Goal: Task Accomplishment & Management: Complete application form

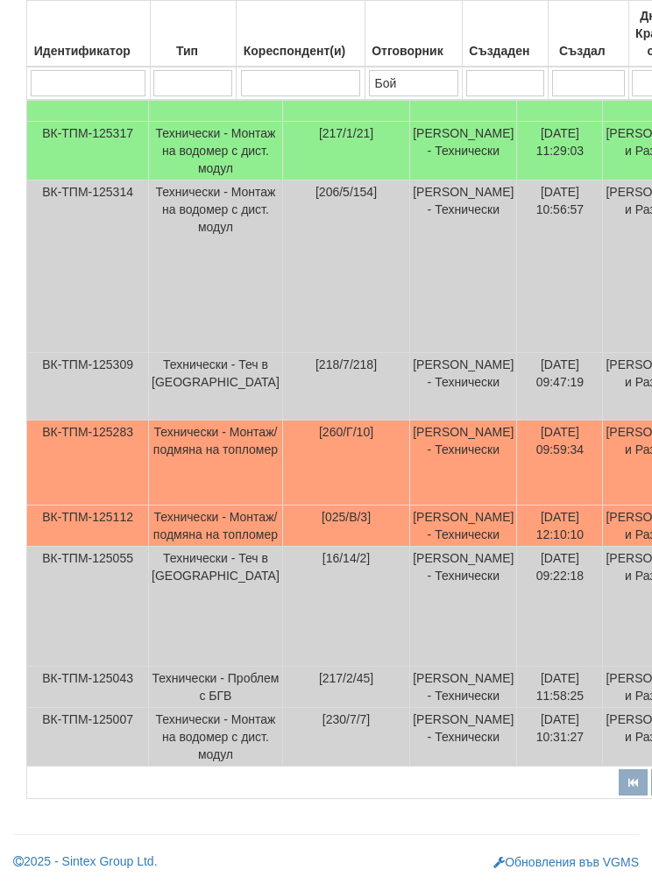
scroll to position [792, 0]
click at [282, 459] on td "[260/Г/10]" at bounding box center [345, 463] width 127 height 85
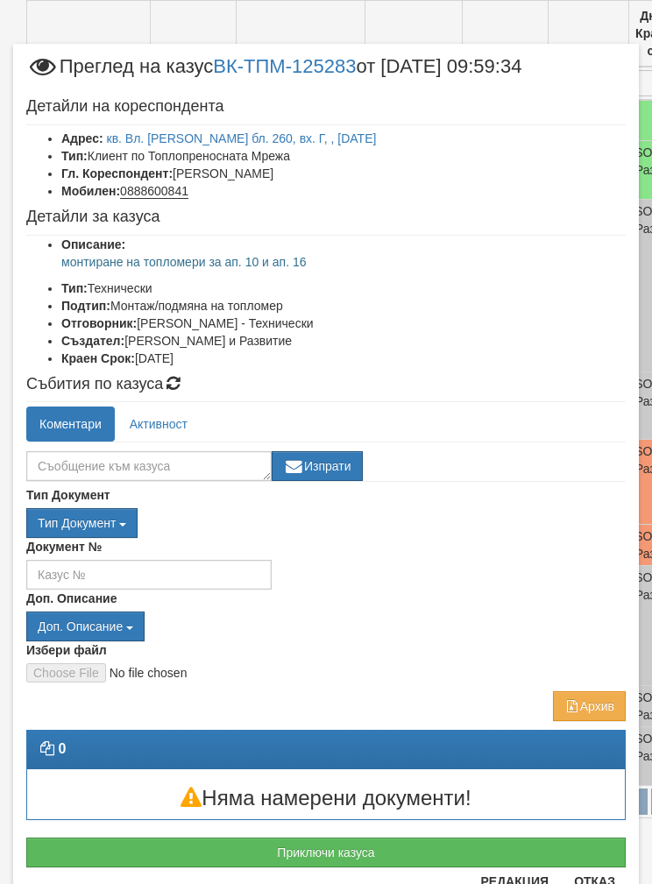
scroll to position [797, 0]
click at [164, 131] on link "кв. Вл. Варненчик бл. 260, вх. Г, , ап. 10" at bounding box center [242, 138] width 270 height 14
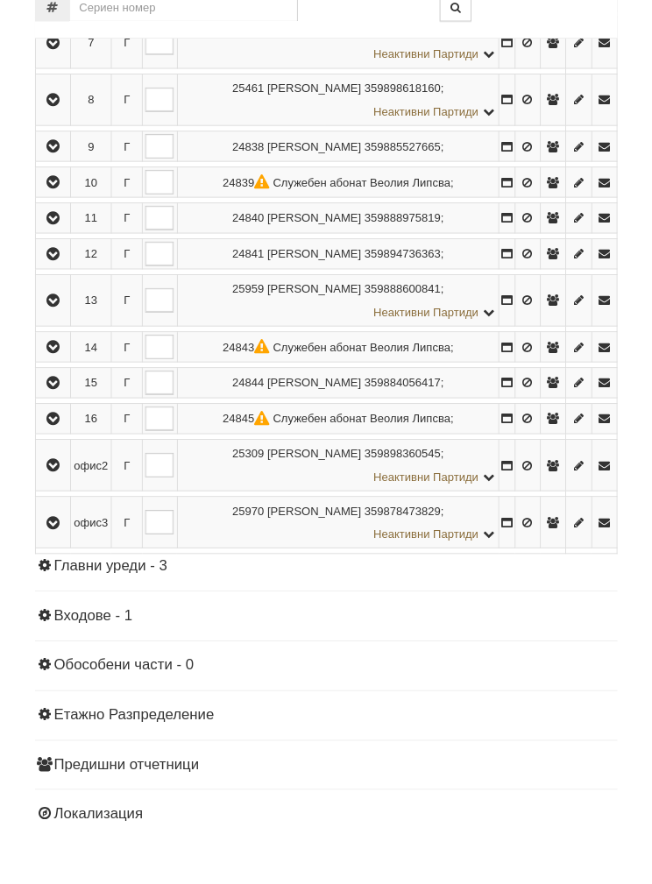
scroll to position [849, 0]
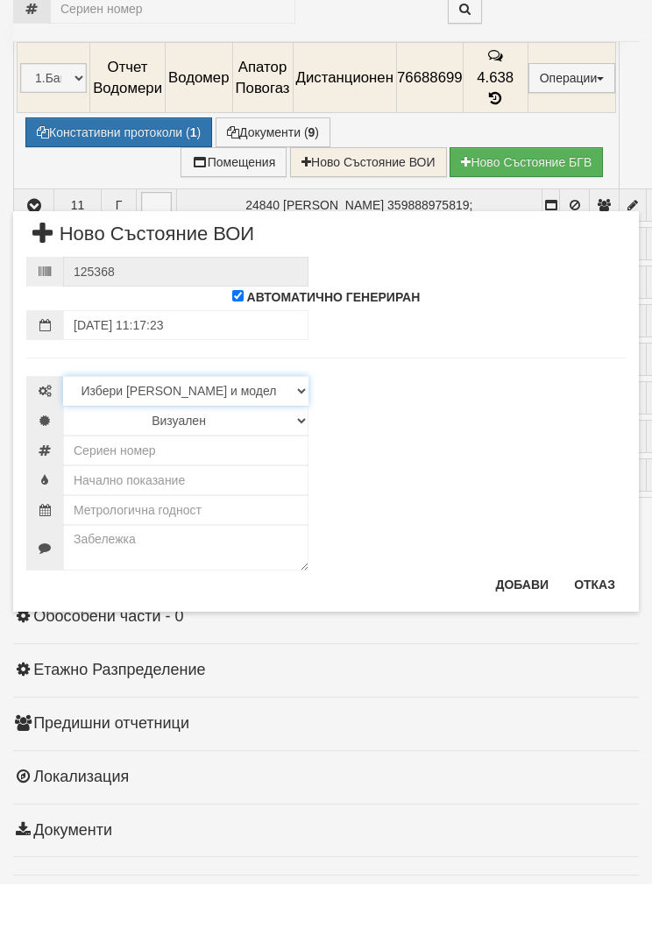
click at [118, 442] on select "Избери Марка и модел Камструп Сименс Ландис и ГР Техем" at bounding box center [185, 457] width 245 height 30
select select "11d3dca5-b43d-ea11-80f4-db42d7521b4b"
click at [96, 472] on select "Визуален Дистанционен Изолирана линия ВОИ Няма Oтклонение ВОИ Няма Щранг ВОИ" at bounding box center [185, 487] width 245 height 30
select select "2"
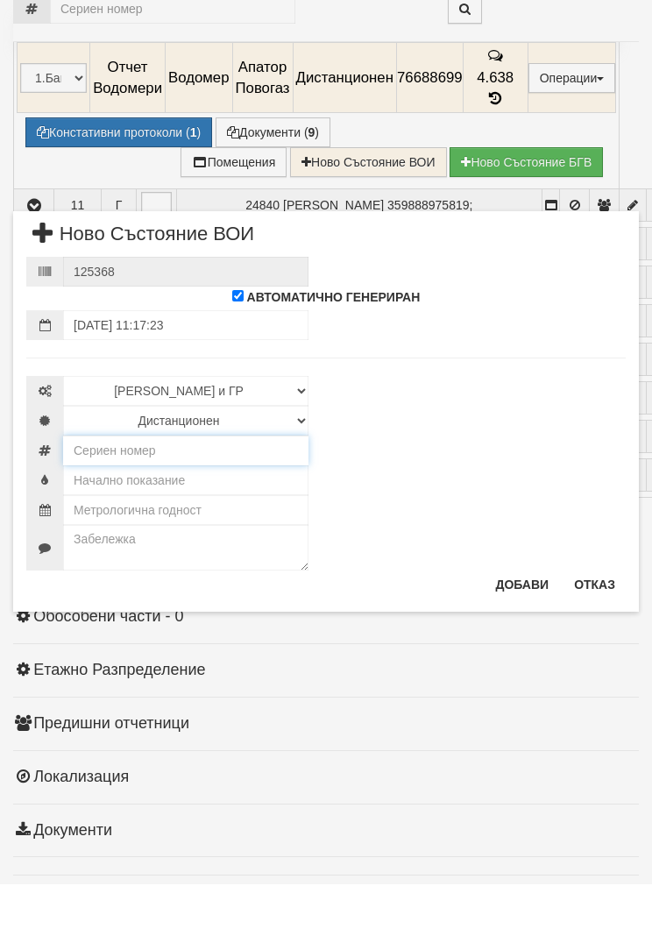
click at [103, 501] on input "number" at bounding box center [185, 516] width 245 height 30
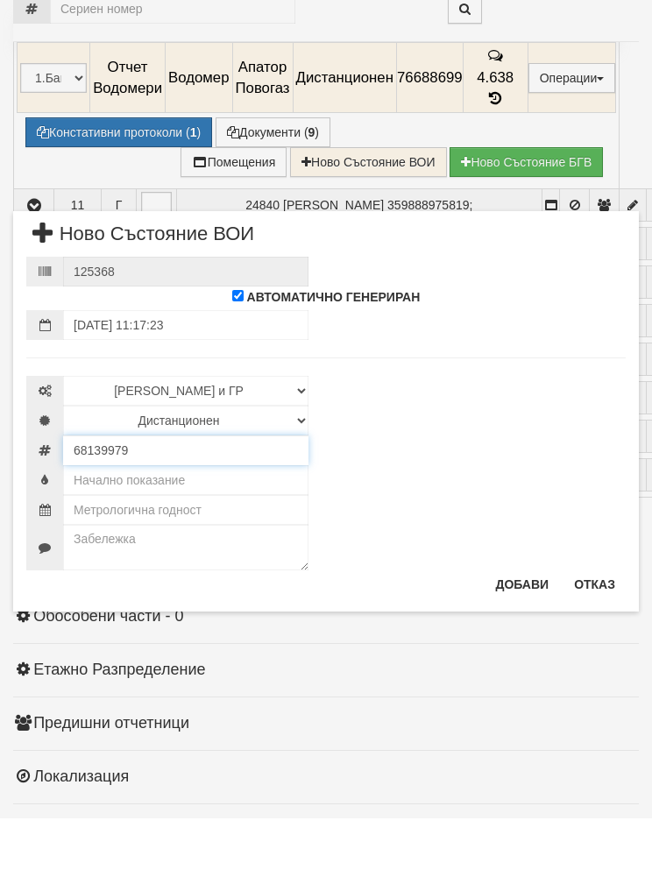
type input "68139979"
click at [112, 531] on input "text" at bounding box center [185, 546] width 245 height 30
type input "0.0"
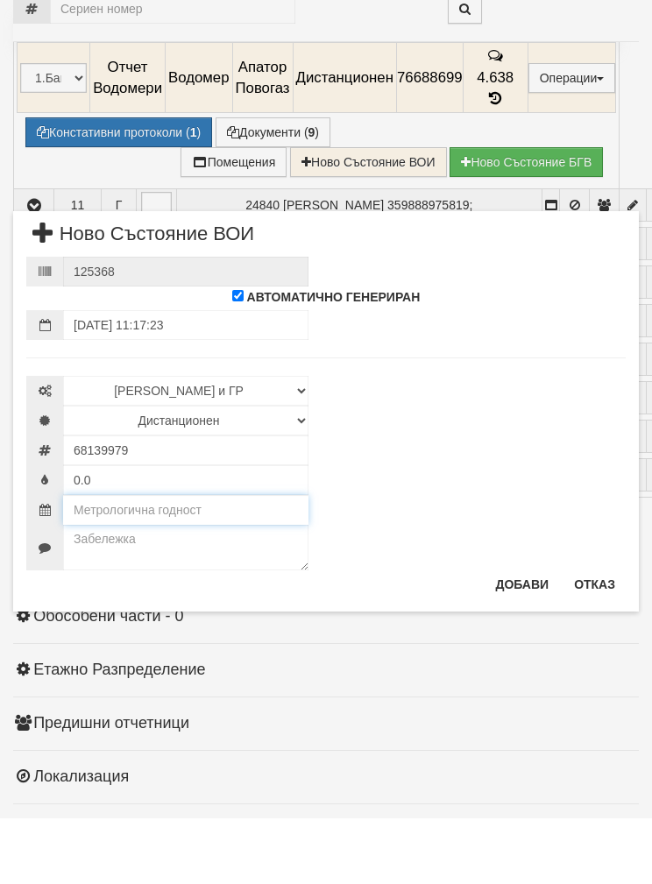
click at [96, 561] on input "text" at bounding box center [185, 576] width 245 height 30
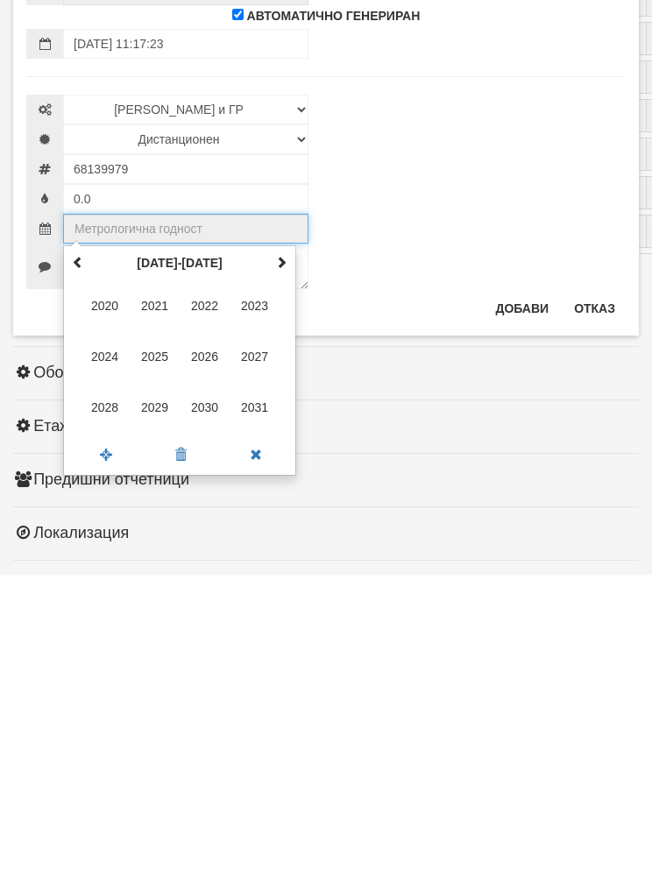
click at [157, 693] on span "2029" at bounding box center [154, 716] width 47 height 47
type input "2029"
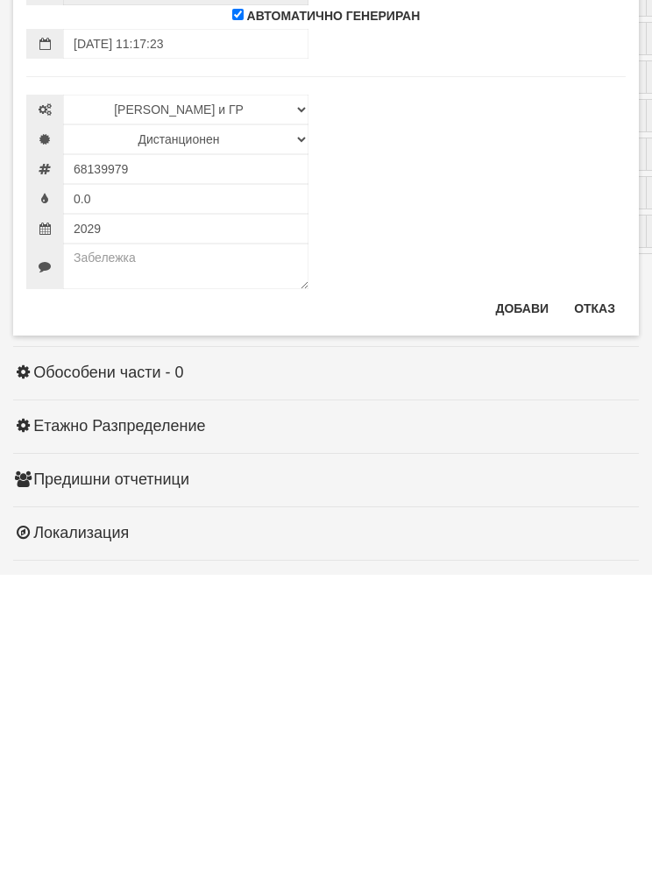
scroll to position [1108, 0]
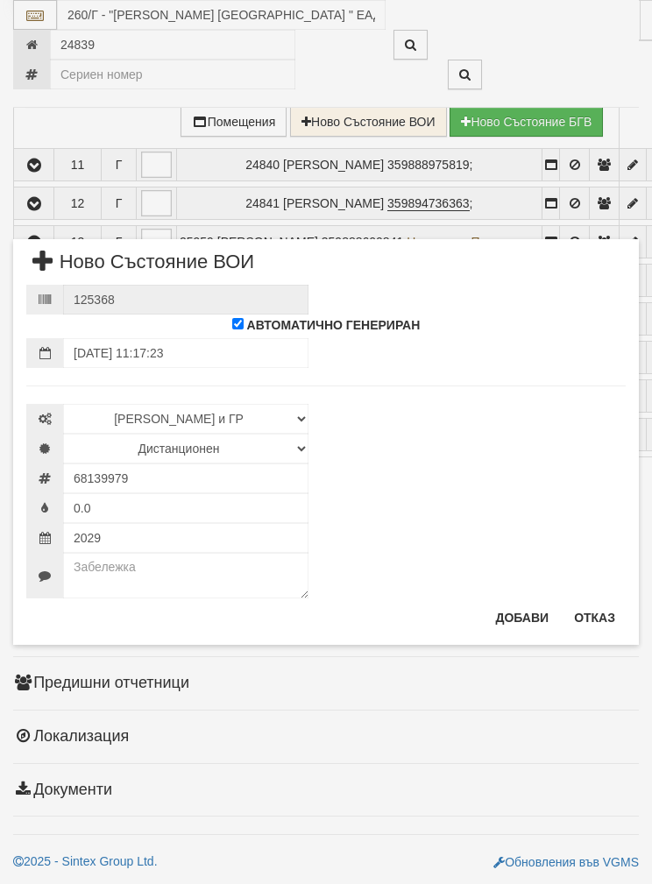
click at [518, 622] on button "Добави" at bounding box center [522, 618] width 75 height 28
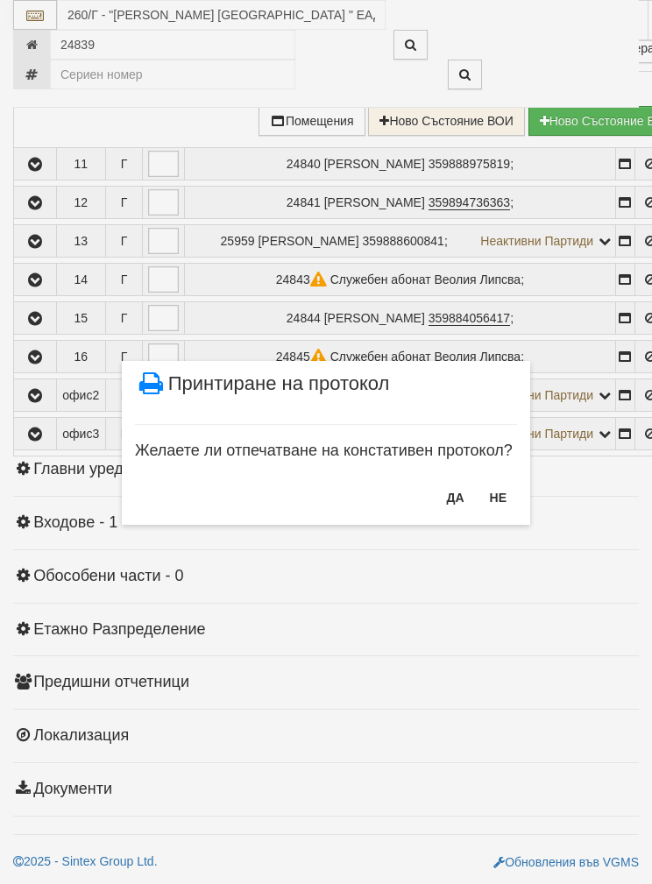
click at [507, 501] on button "НЕ" at bounding box center [498, 498] width 38 height 28
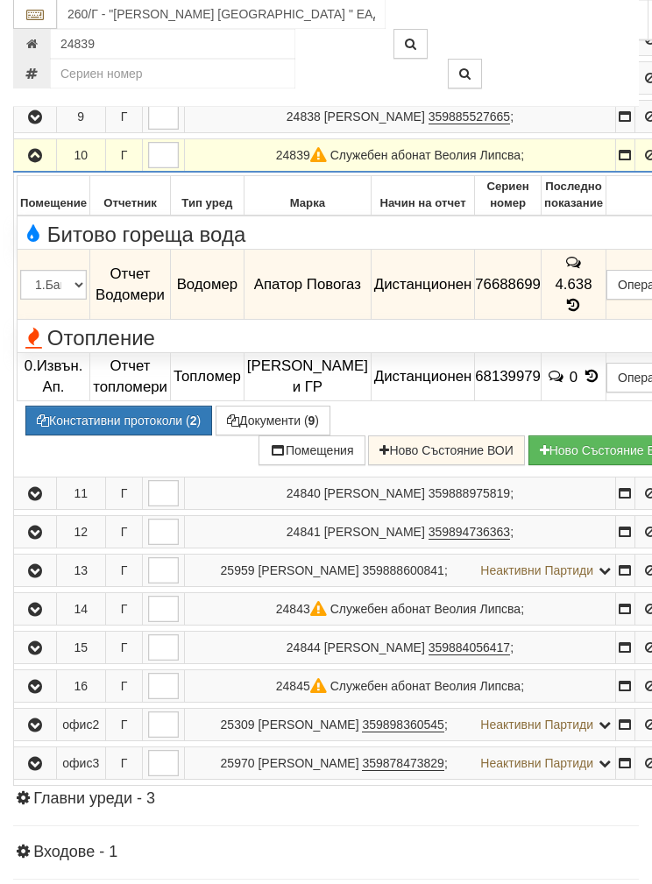
scroll to position [707, 0]
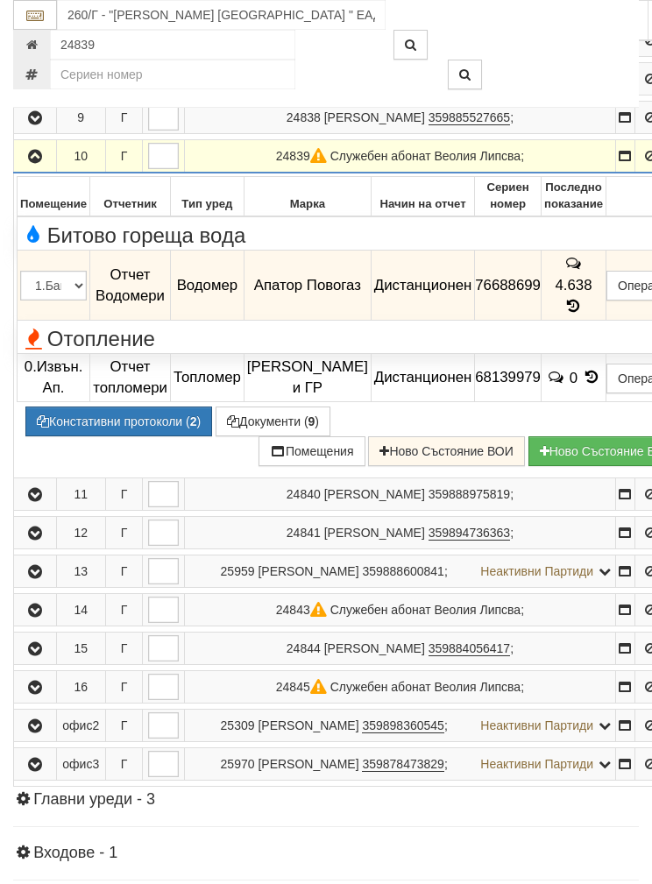
click at [20, 169] on button "button" at bounding box center [35, 156] width 37 height 26
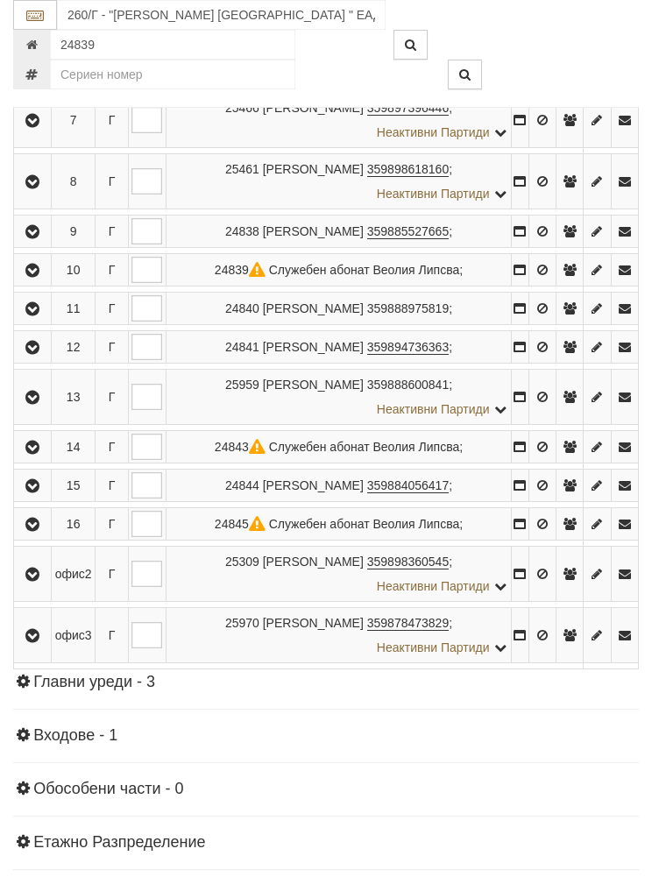
click at [32, 522] on icon "button" at bounding box center [32, 525] width 21 height 12
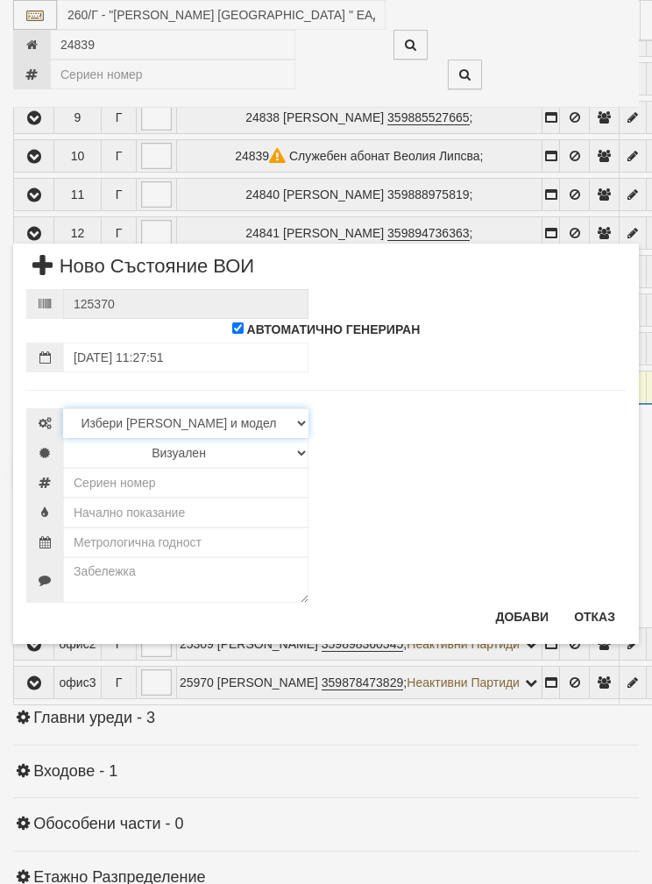
click at [100, 428] on select "Избери Марка и модел Камструп Сименс Ландис и ГР Техем" at bounding box center [185, 423] width 245 height 30
select select "11d3dca5-b43d-ea11-80f4-db42d7521b4b"
click at [96, 456] on select "Визуален Дистанционен Изолирана линия ВОИ Няма Oтклонение ВОИ Няма Щранг ВОИ" at bounding box center [185, 453] width 245 height 30
select select "2"
click at [97, 458] on select "Визуален Дистанционен Изолирана линия ВОИ Няма Oтклонение ВОИ Няма Щранг ВОИ" at bounding box center [185, 453] width 245 height 30
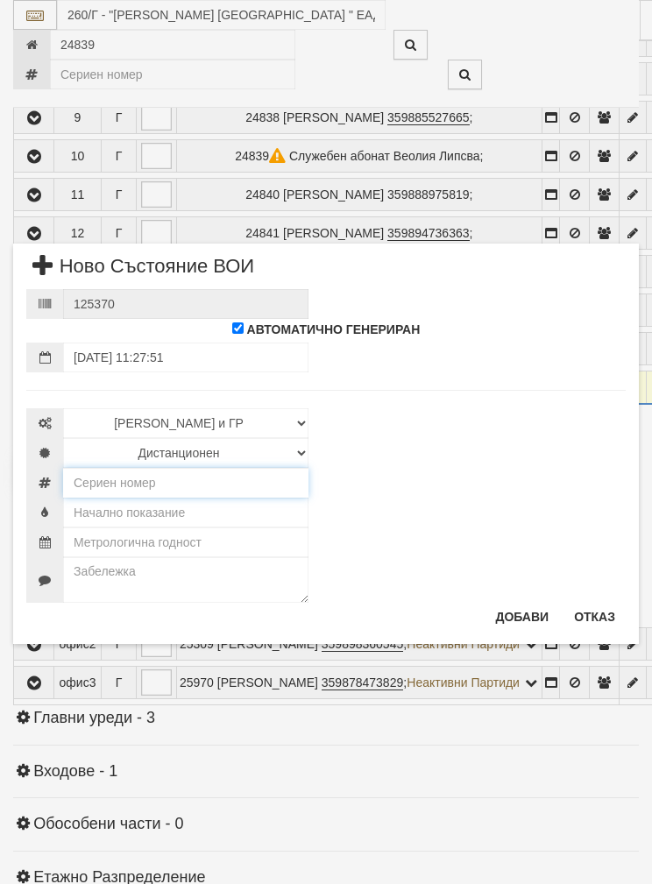
click at [105, 479] on input "number" at bounding box center [185, 483] width 245 height 30
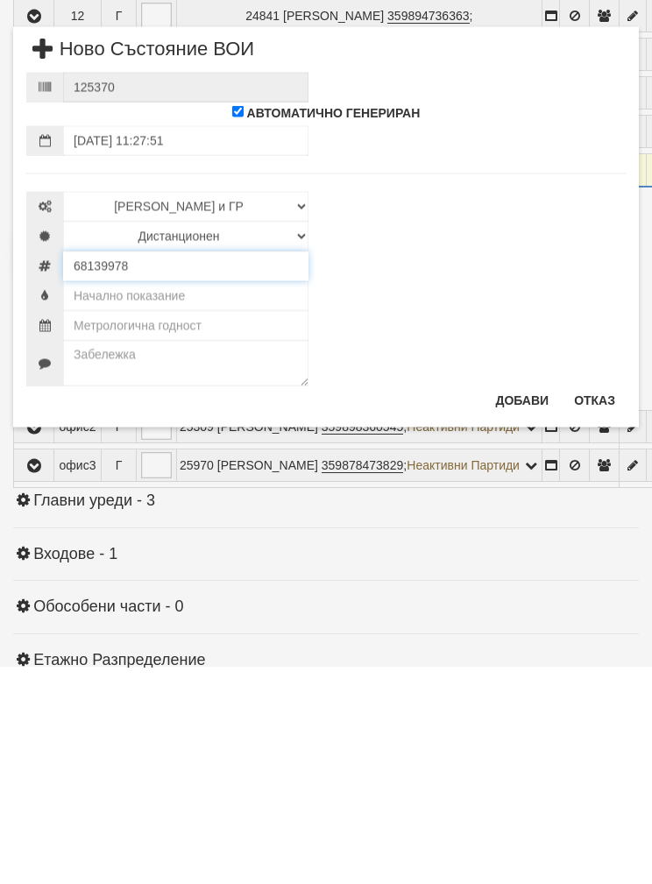
type input "68139978"
click at [114, 498] on input "text" at bounding box center [185, 513] width 245 height 30
type input "0.0"
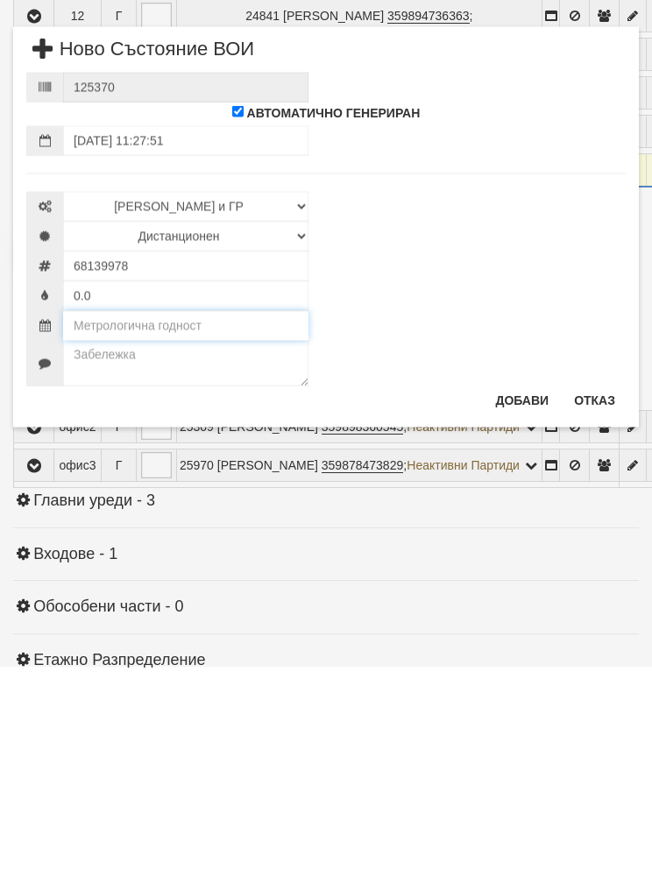
click at [96, 528] on input "text" at bounding box center [185, 543] width 245 height 30
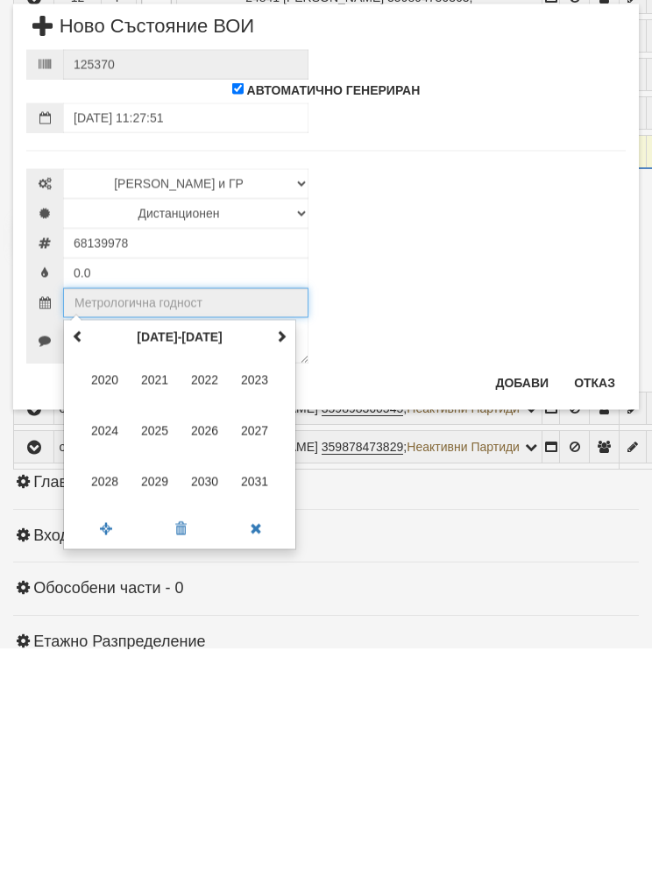
click at [156, 693] on span "2029" at bounding box center [154, 716] width 47 height 47
type input "2029"
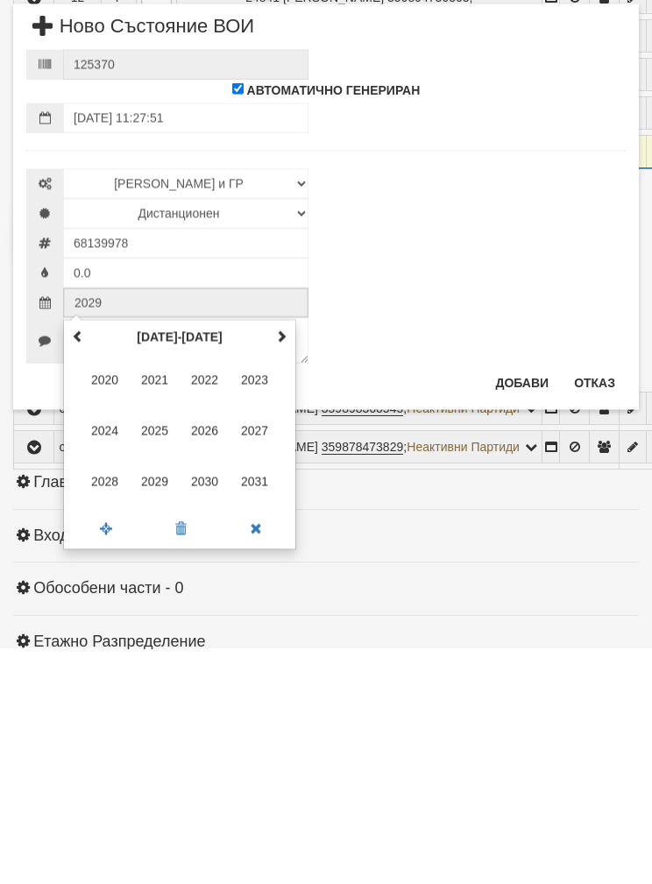
scroll to position [943, 0]
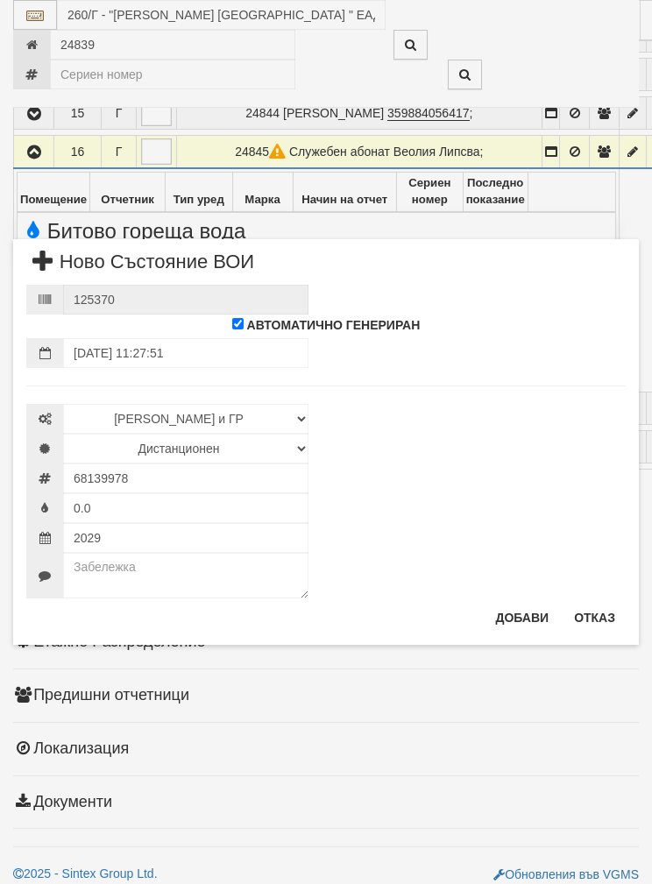
click at [523, 622] on button "Добави" at bounding box center [522, 618] width 75 height 28
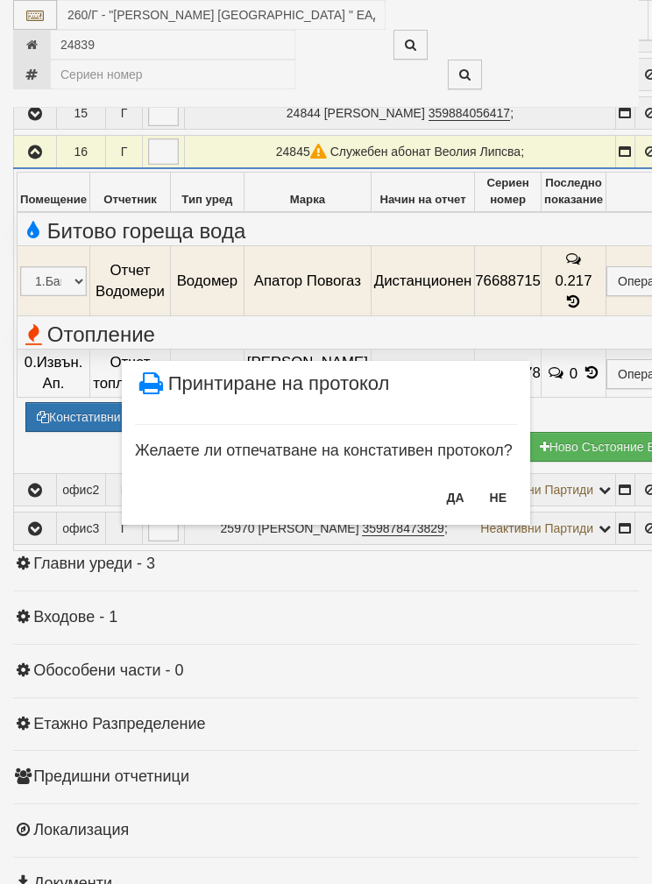
click at [504, 499] on button "НЕ" at bounding box center [498, 498] width 38 height 28
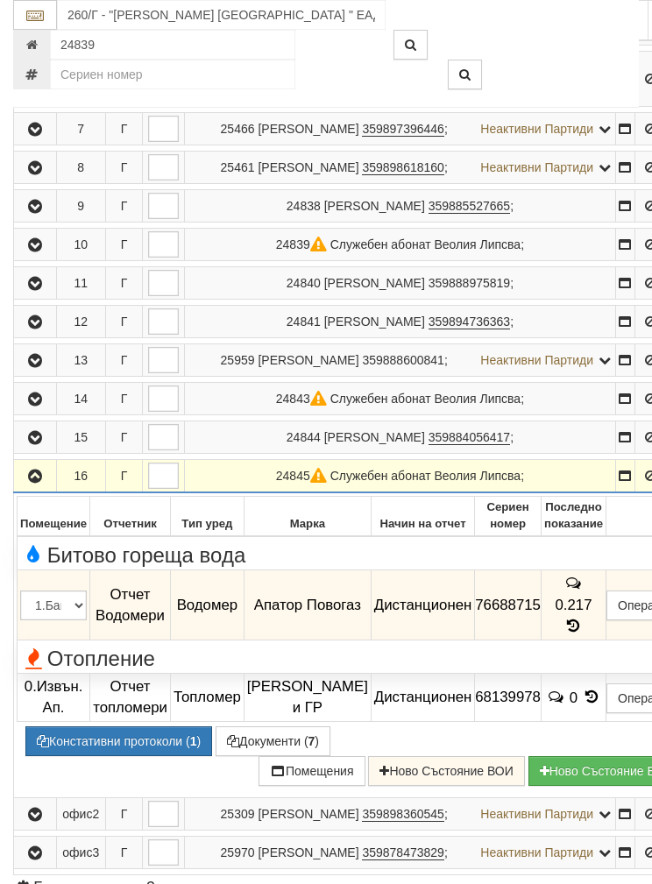
scroll to position [609, 0]
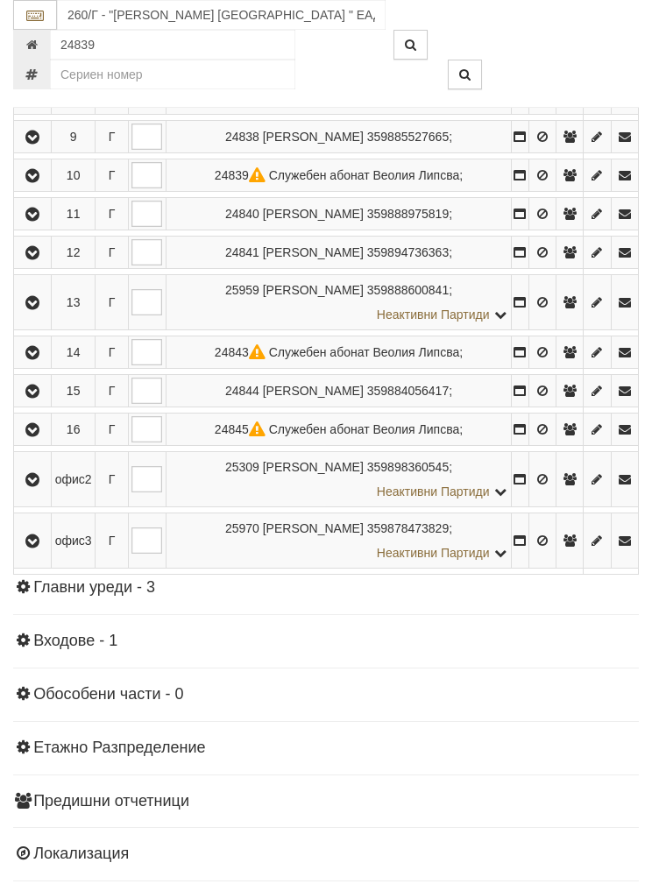
scroll to position [915, 0]
